Goal: Use online tool/utility

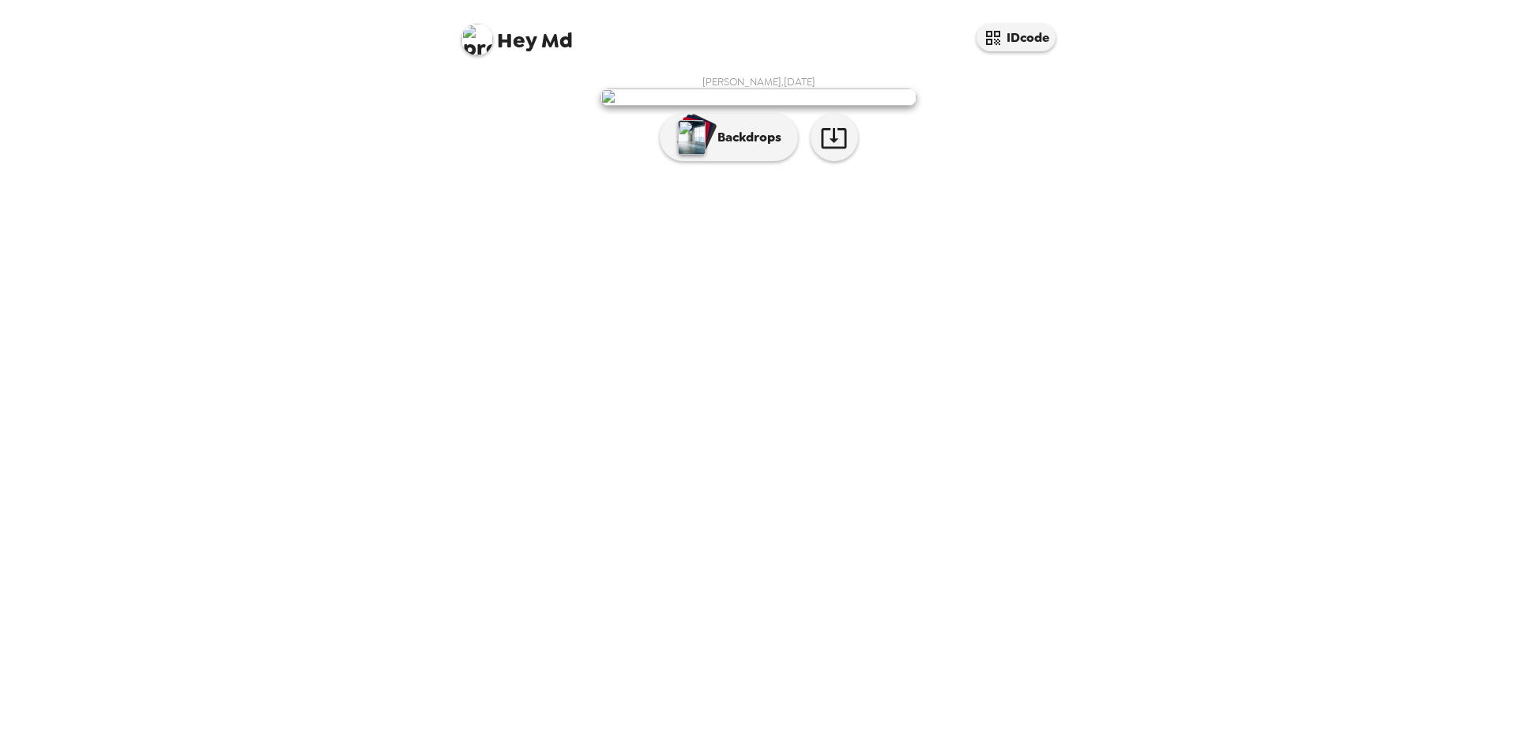
click at [776, 106] on img at bounding box center [759, 97] width 316 height 17
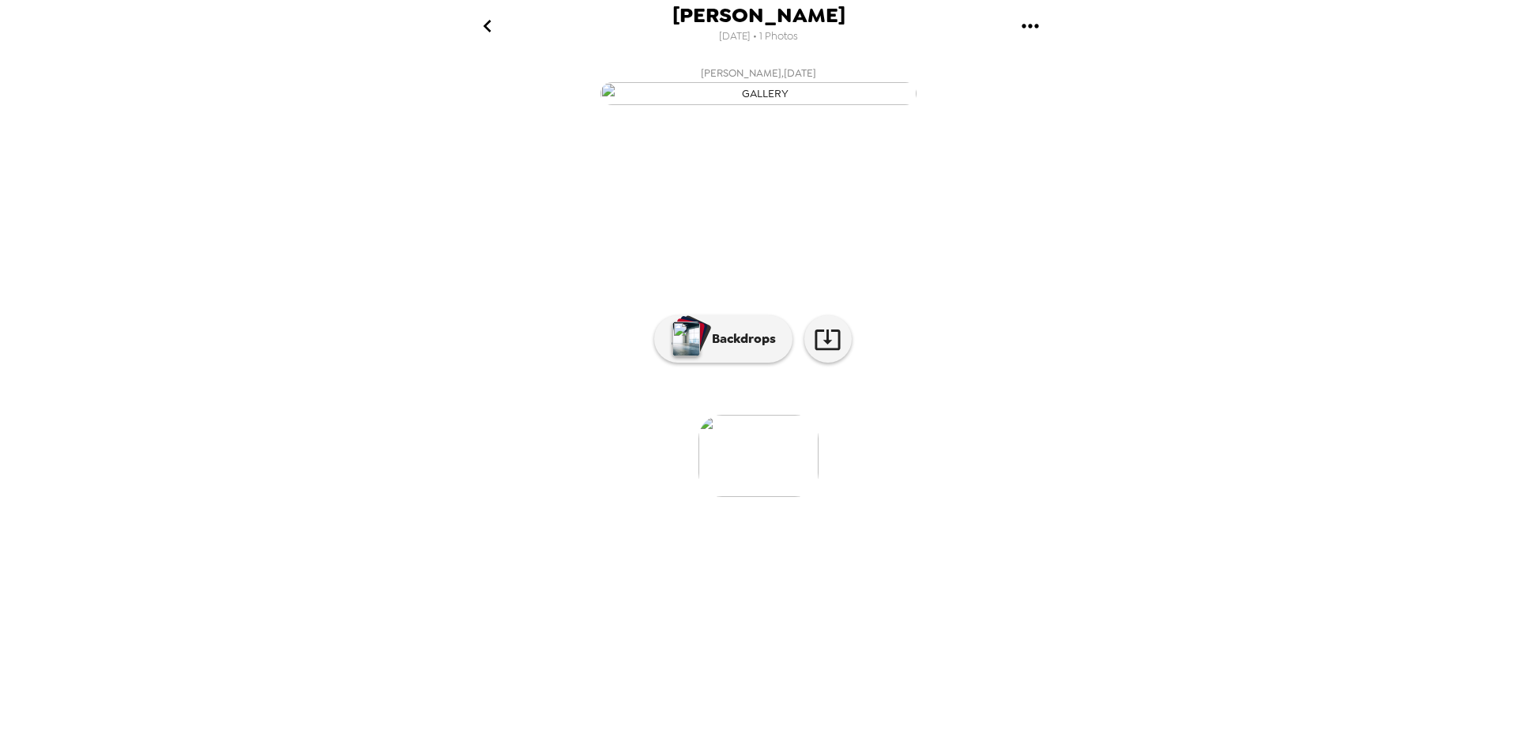
drag, startPoint x: 505, startPoint y: 625, endPoint x: 477, endPoint y: 647, distance: 36.0
click at [501, 497] on li at bounding box center [503, 456] width 120 height 82
click at [791, 497] on img at bounding box center [759, 456] width 120 height 82
click at [773, 363] on button "Backdrops" at bounding box center [723, 338] width 138 height 47
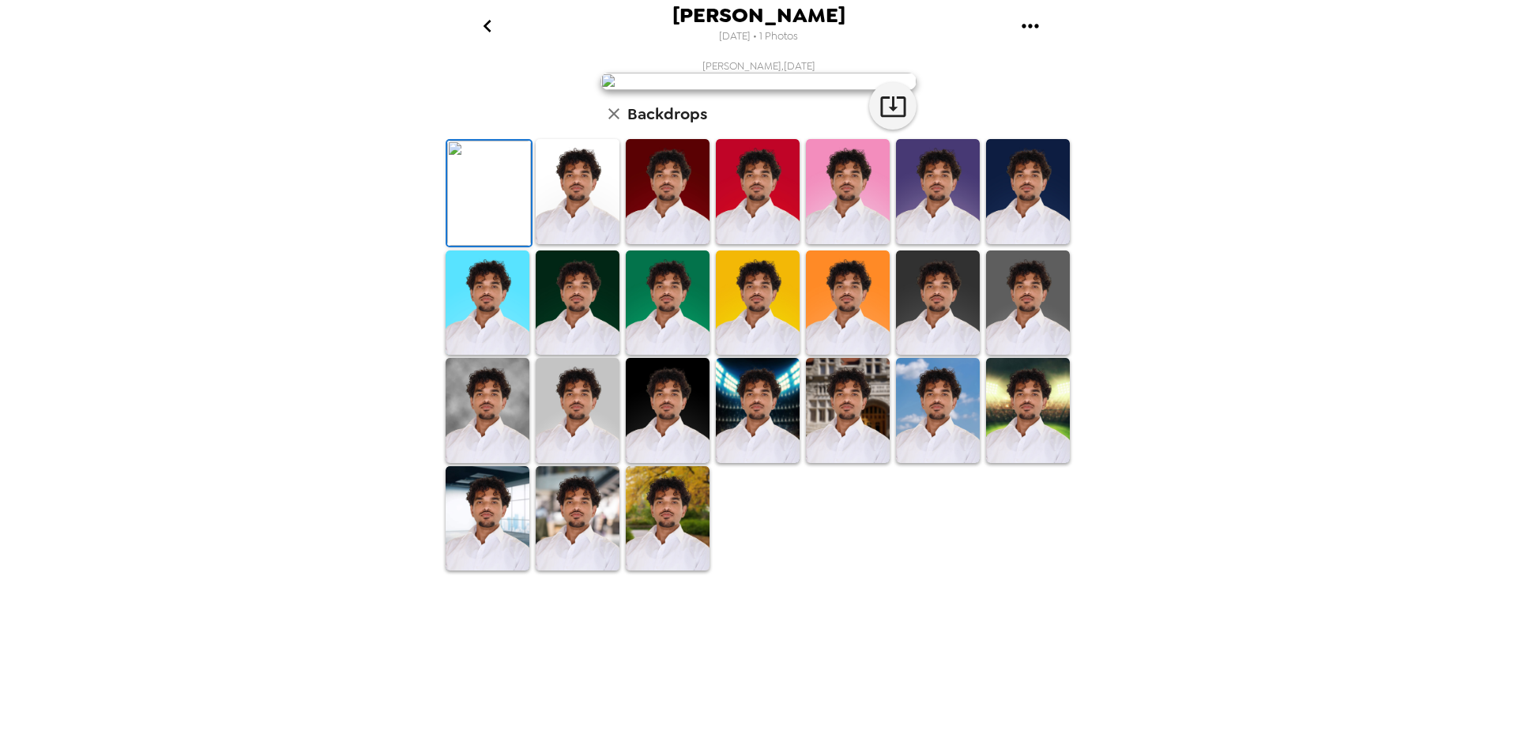
click at [936, 244] on img at bounding box center [938, 191] width 84 height 105
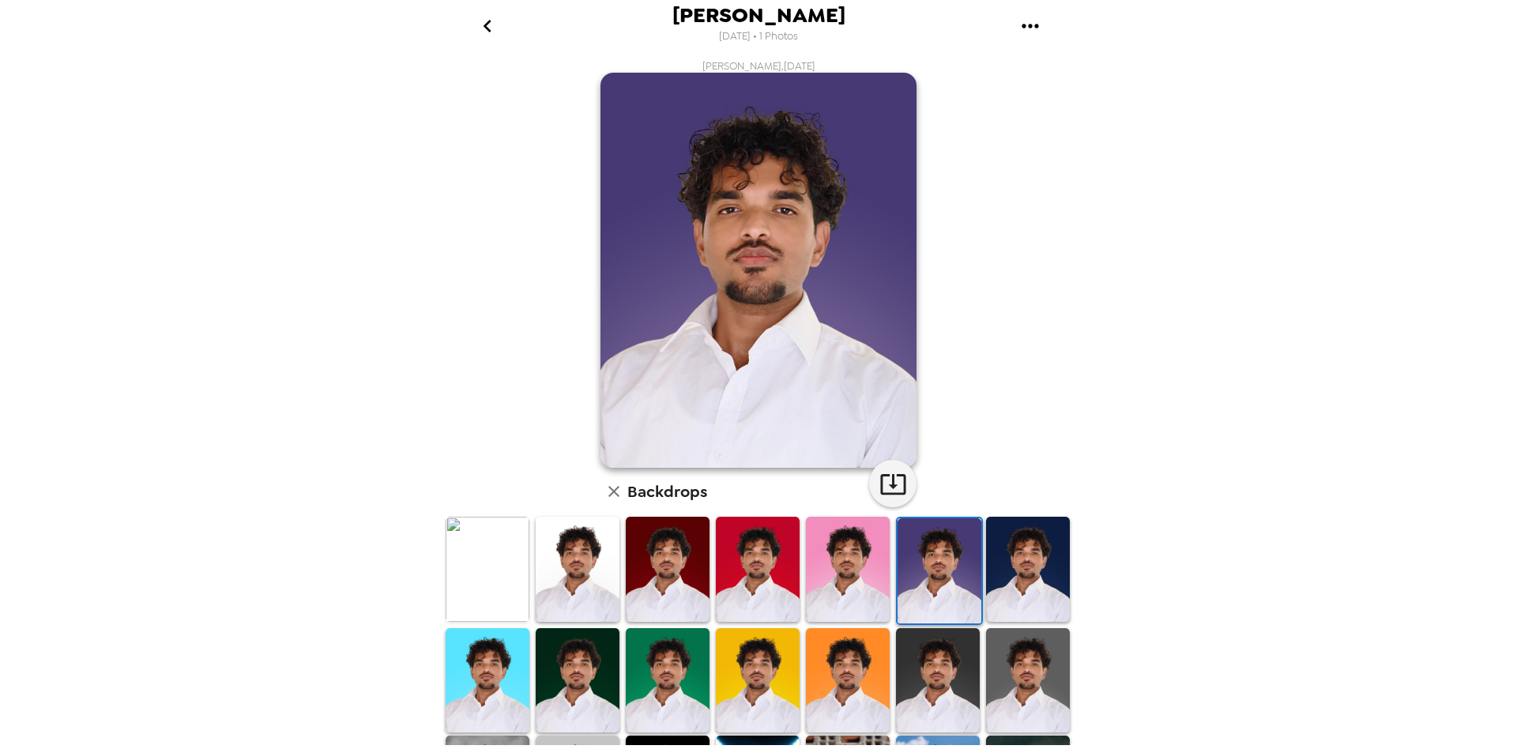
click at [791, 628] on img at bounding box center [758, 680] width 84 height 105
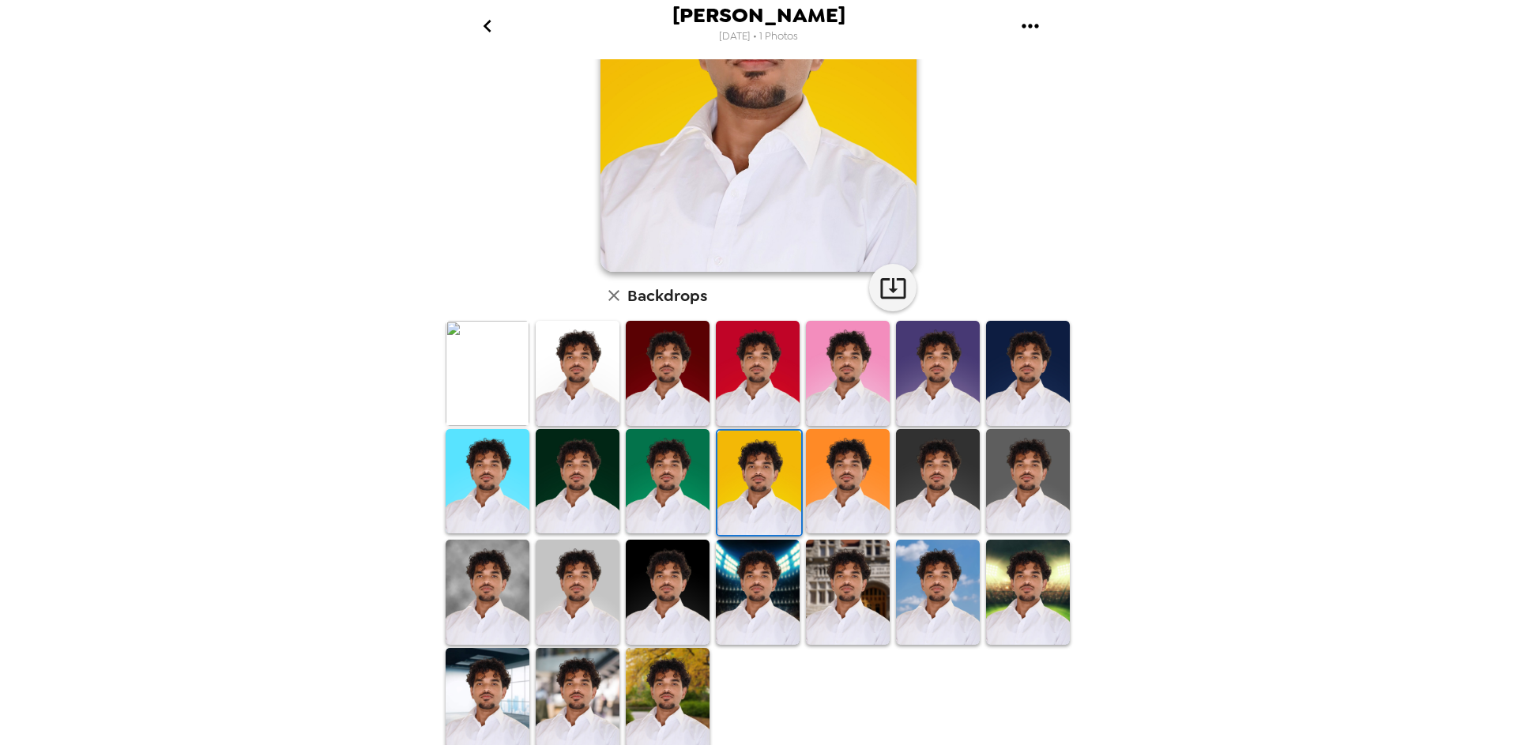
click at [667, 582] on img at bounding box center [668, 592] width 84 height 105
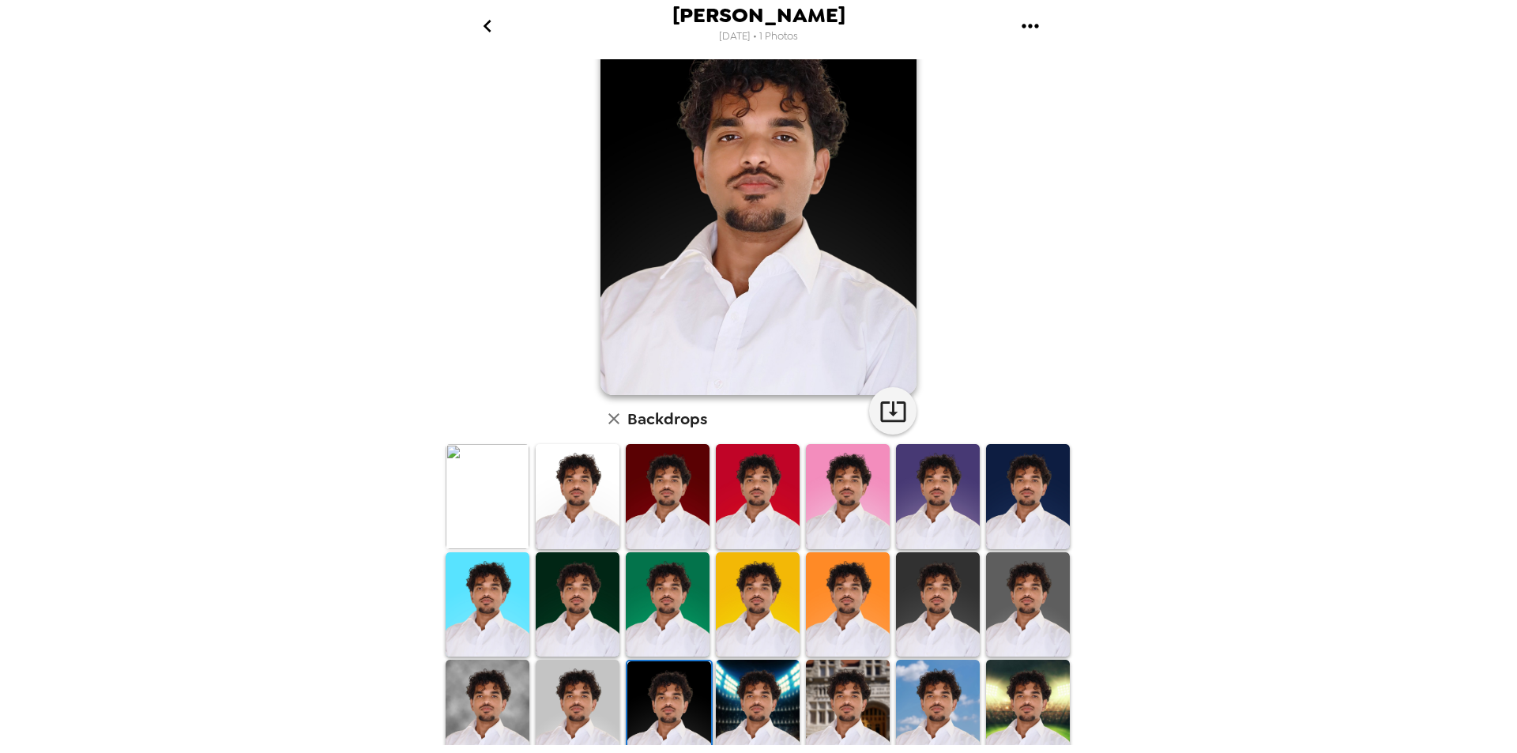
scroll to position [79, 0]
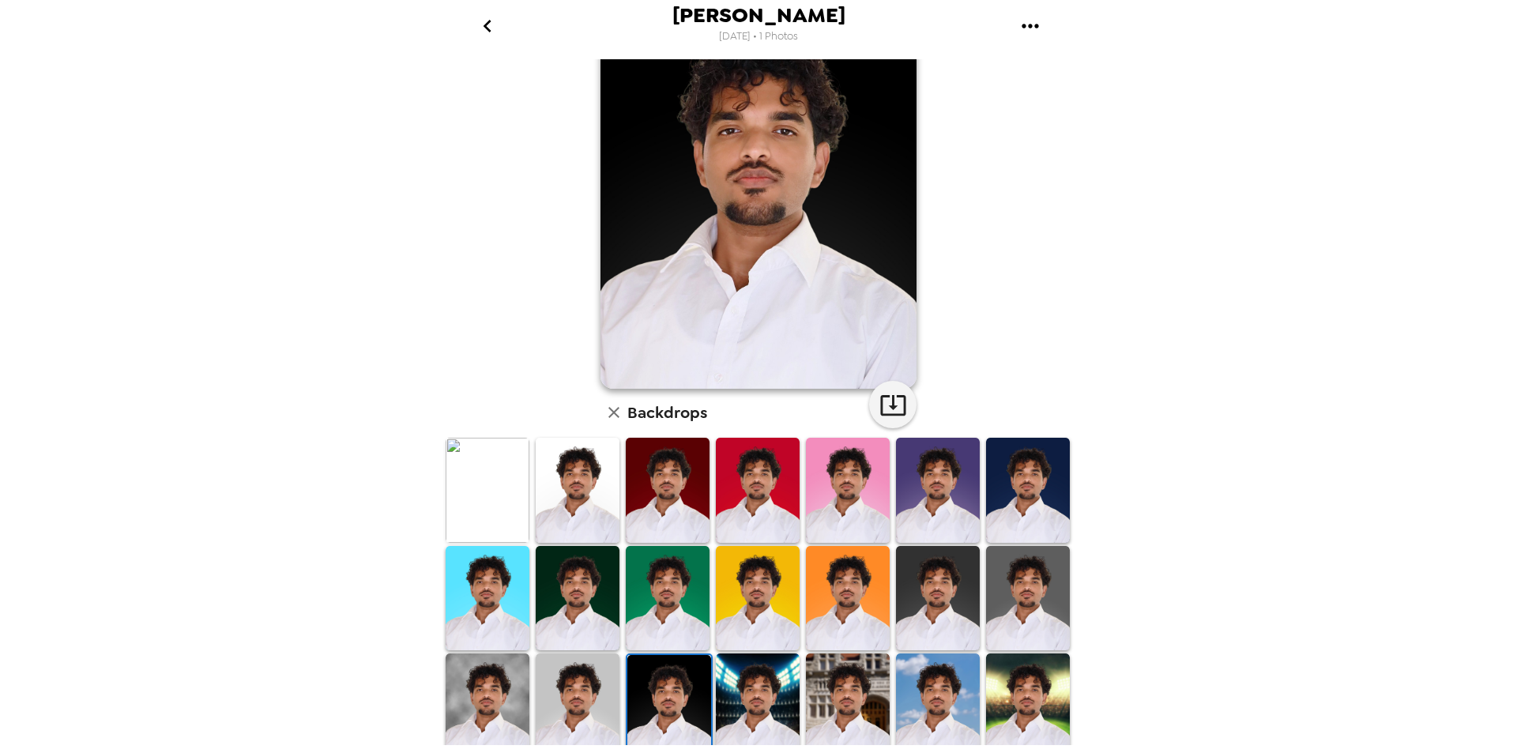
click at [735, 679] on img at bounding box center [758, 706] width 84 height 105
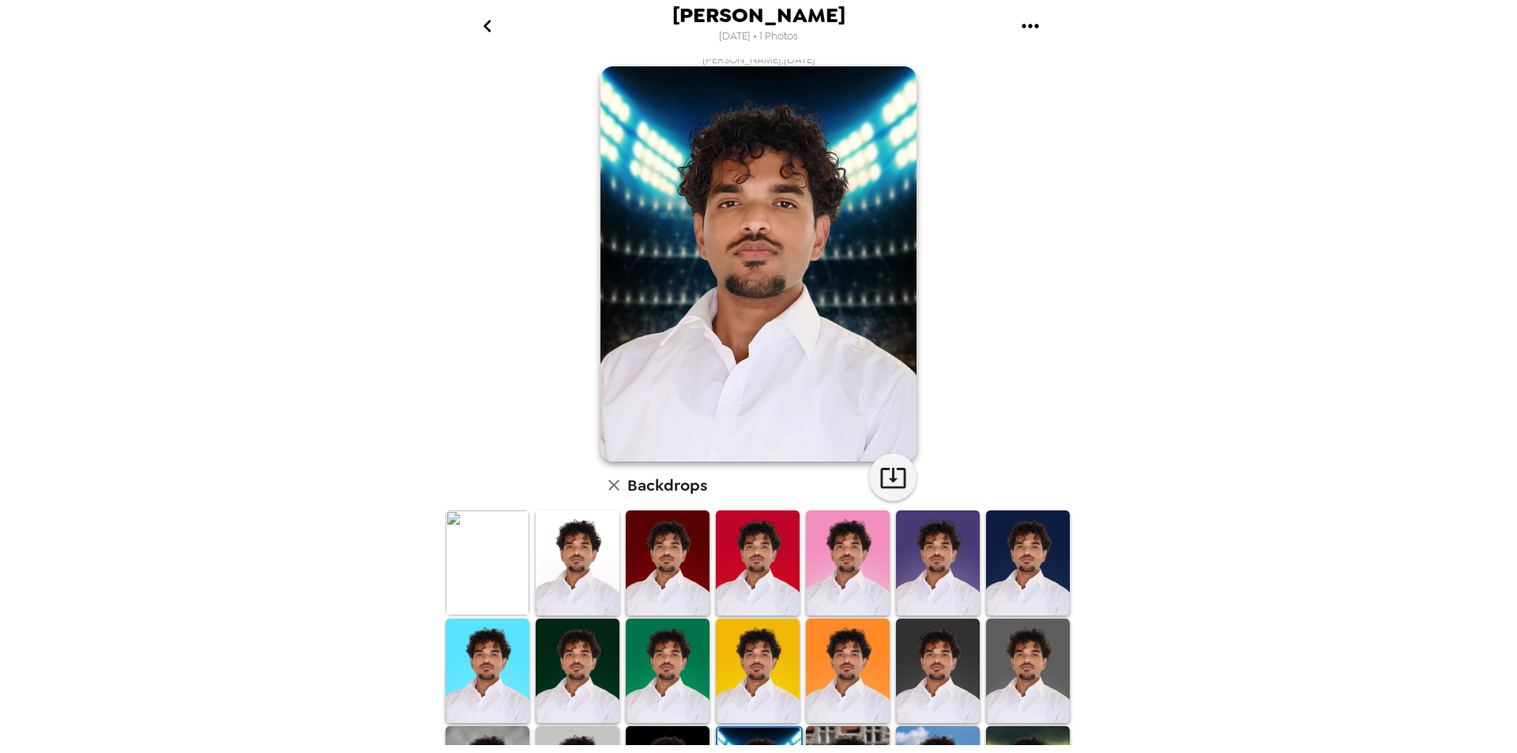
scroll to position [0, 0]
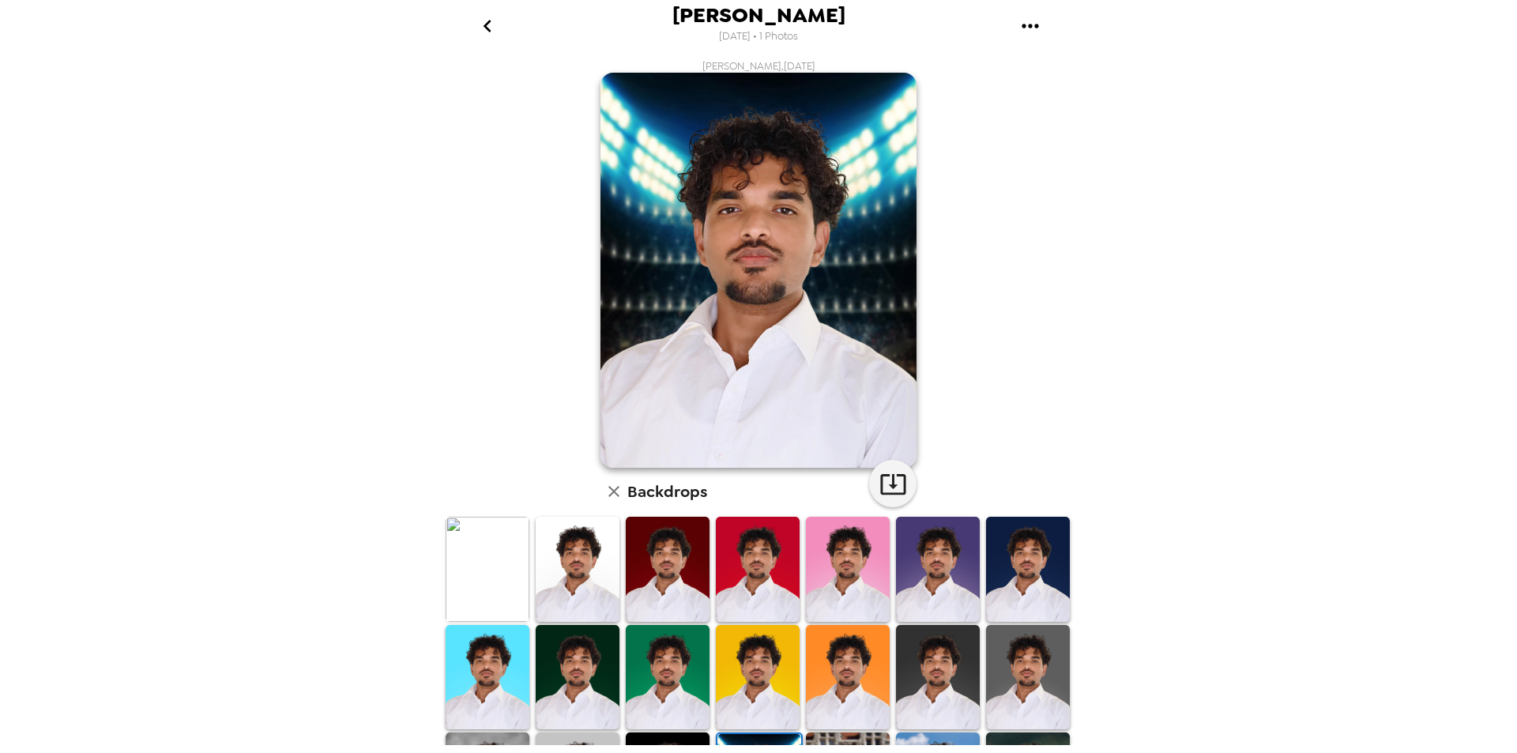
click at [533, 567] on div at bounding box center [578, 569] width 90 height 108
click at [503, 567] on img at bounding box center [488, 569] width 84 height 105
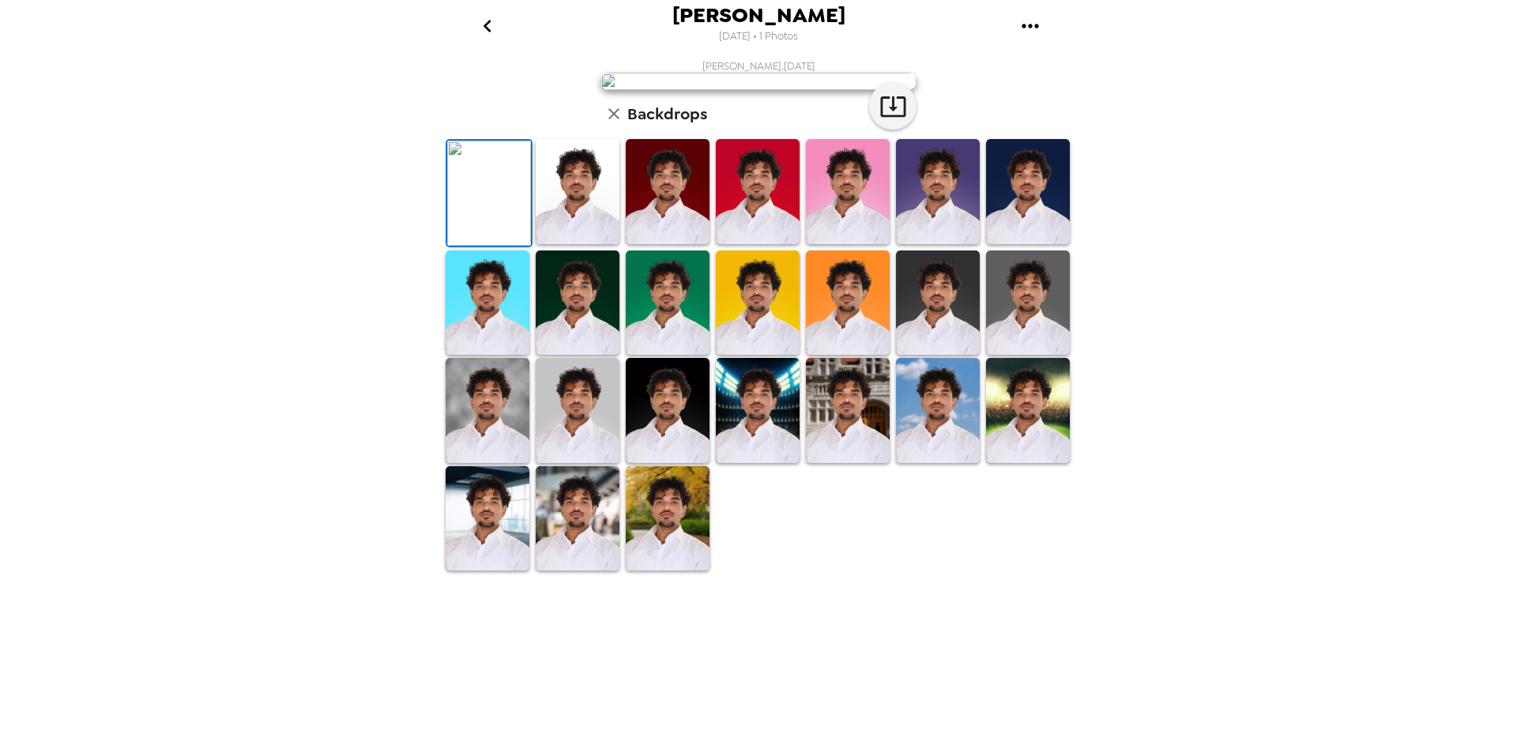
click at [574, 244] on img at bounding box center [578, 191] width 84 height 105
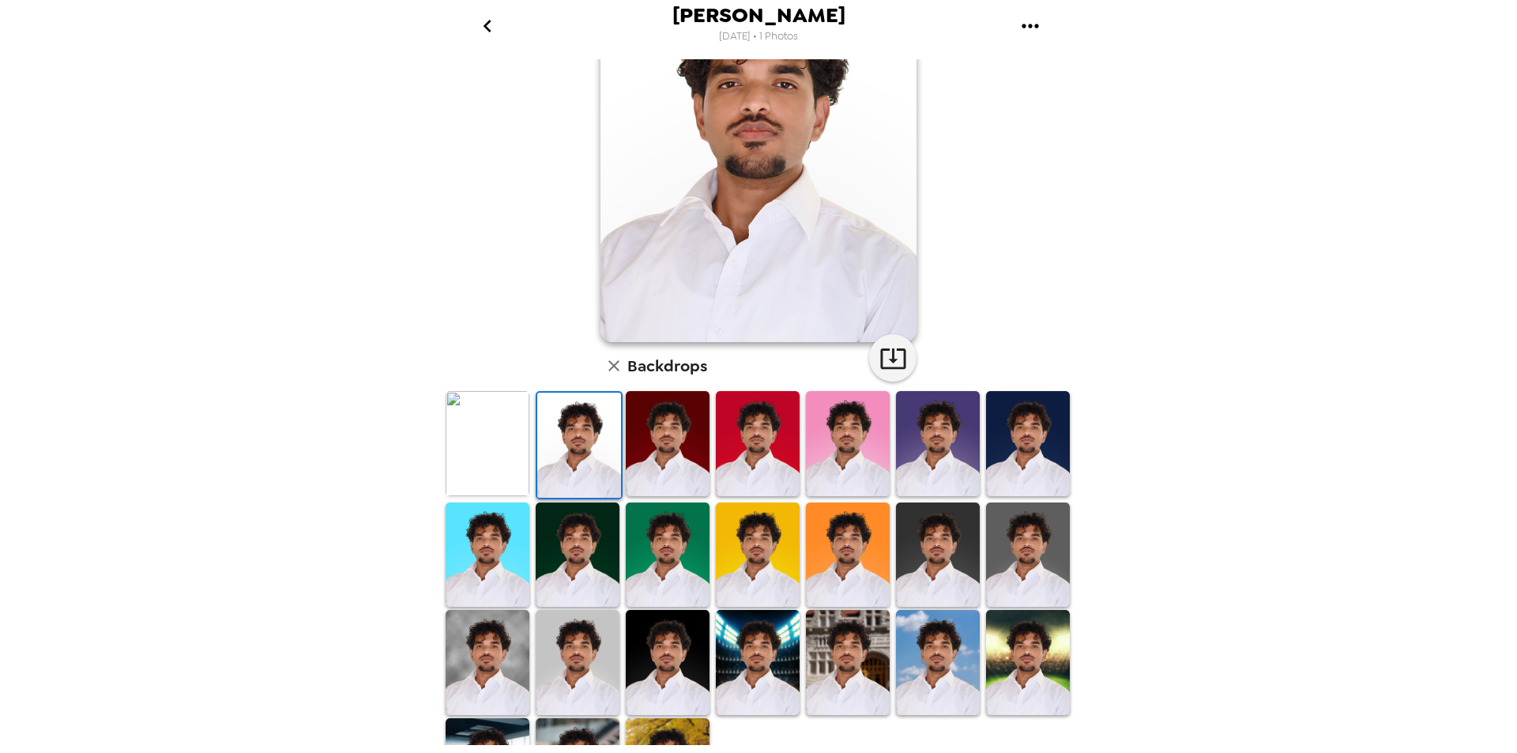
scroll to position [196, 0]
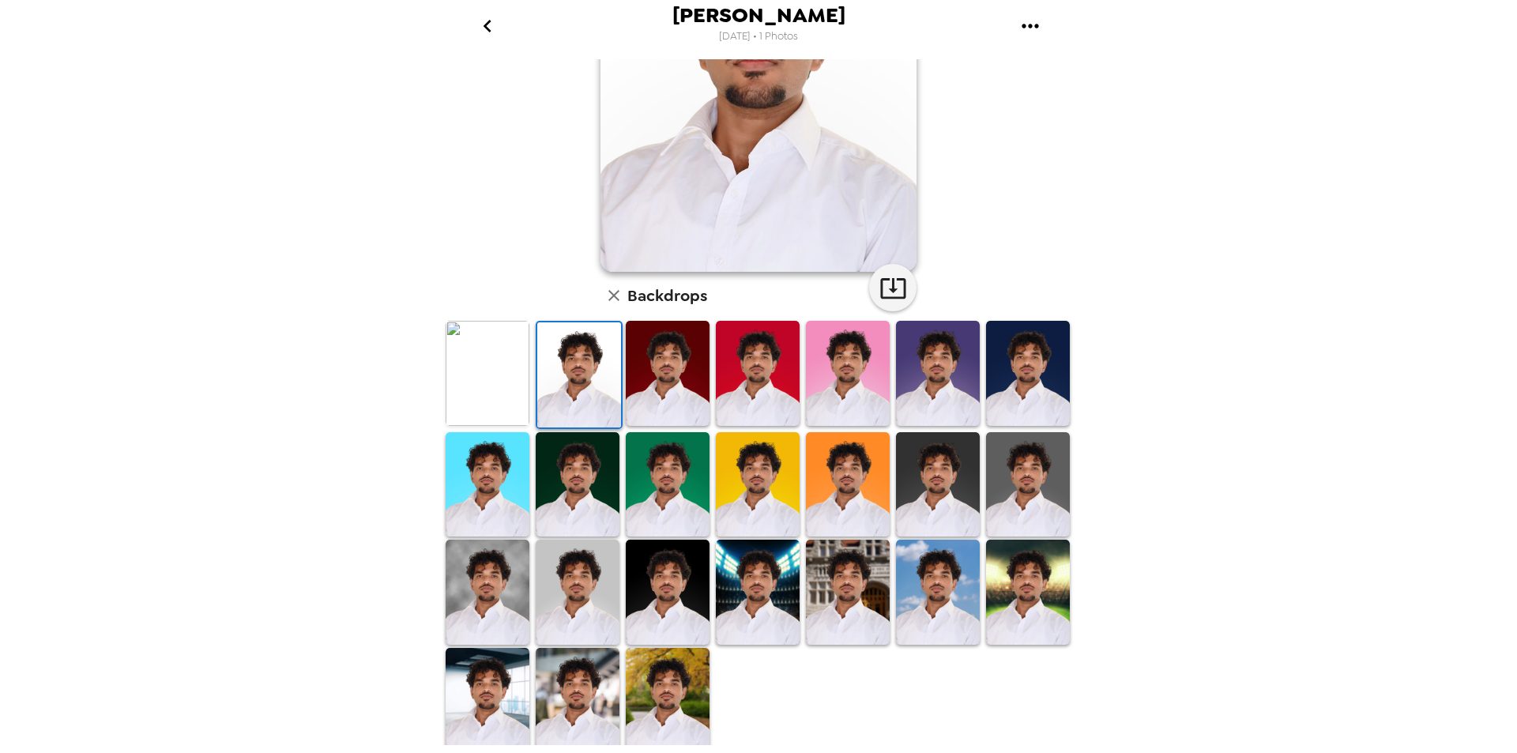
click at [909, 604] on img at bounding box center [938, 592] width 84 height 105
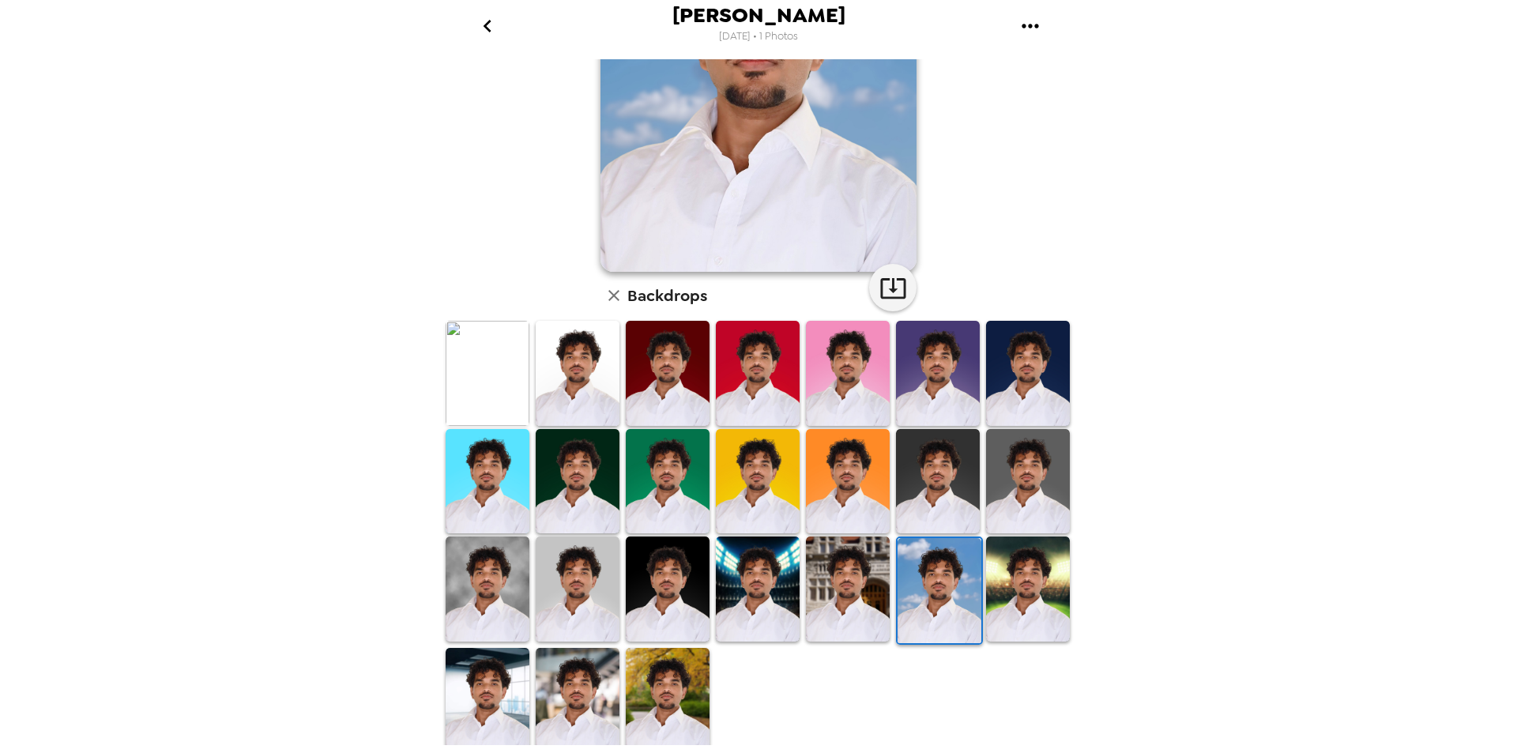
click at [1020, 616] on img at bounding box center [1028, 589] width 84 height 105
